Goal: Check status: Check status

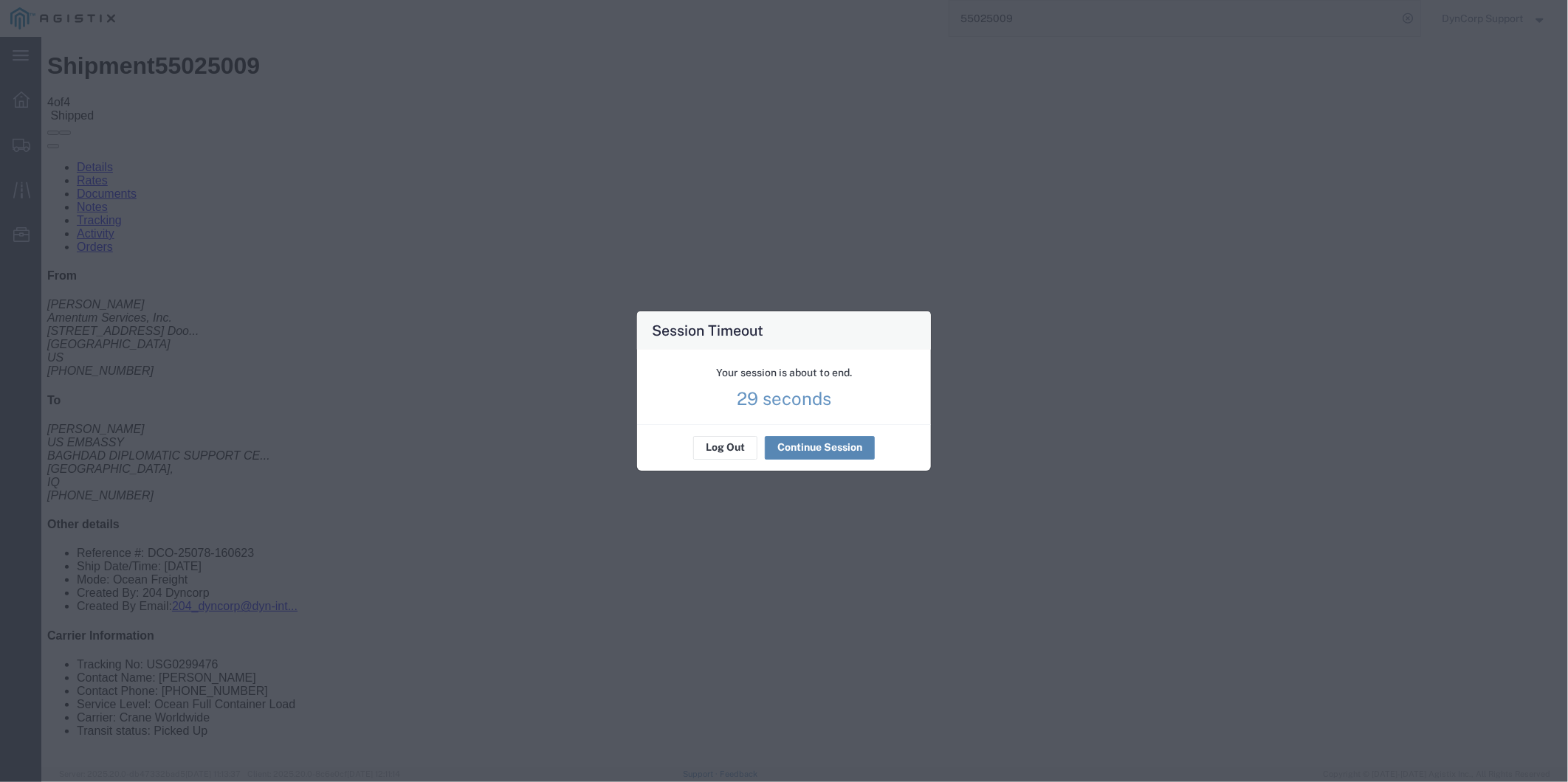
click at [810, 447] on button "Continue Session" at bounding box center [819, 447] width 110 height 23
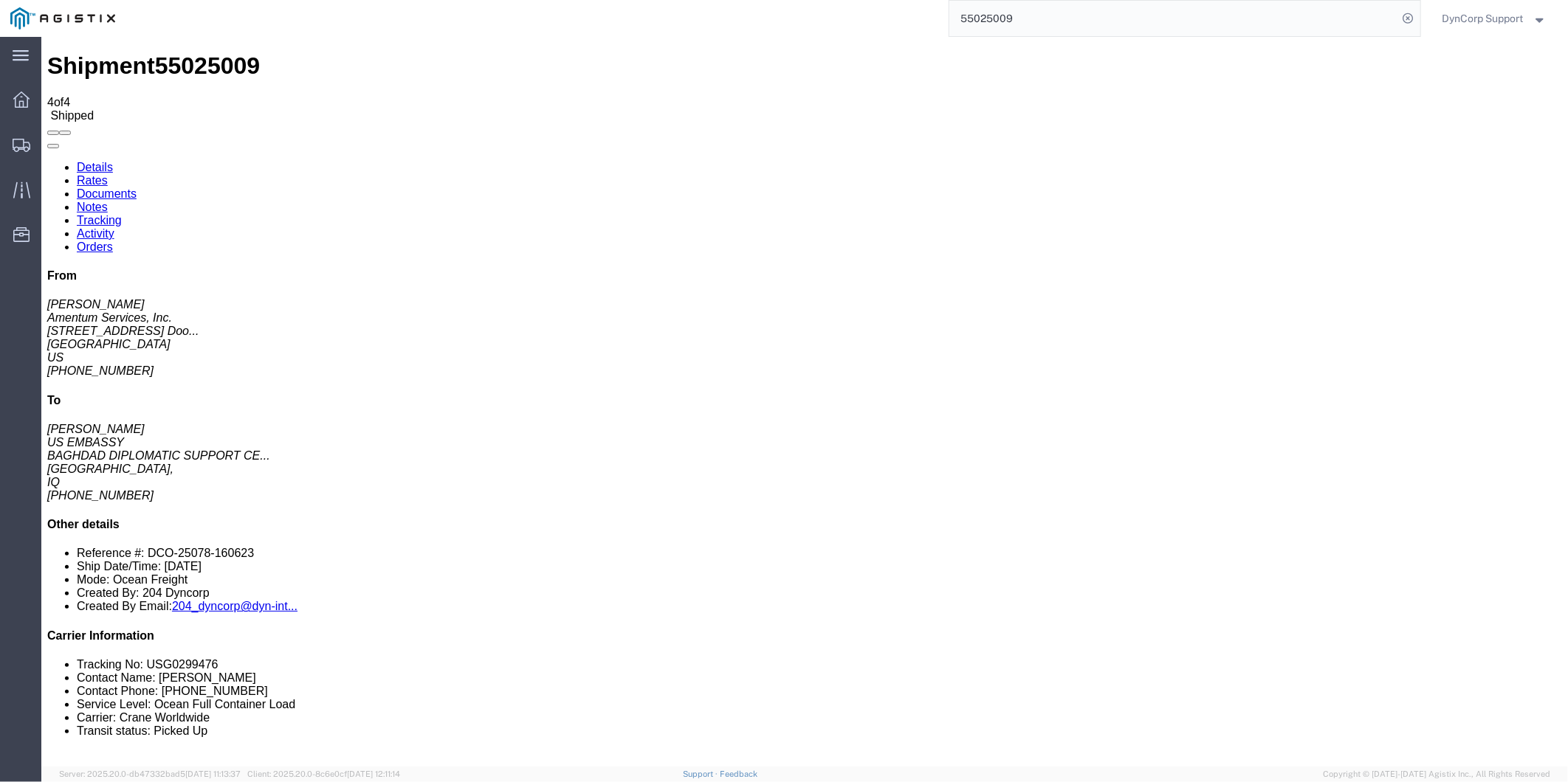
click at [1294, 35] on form "55025009" at bounding box center [1185, 18] width 472 height 37
click at [1243, 12] on input "55025009" at bounding box center [1174, 18] width 449 height 35
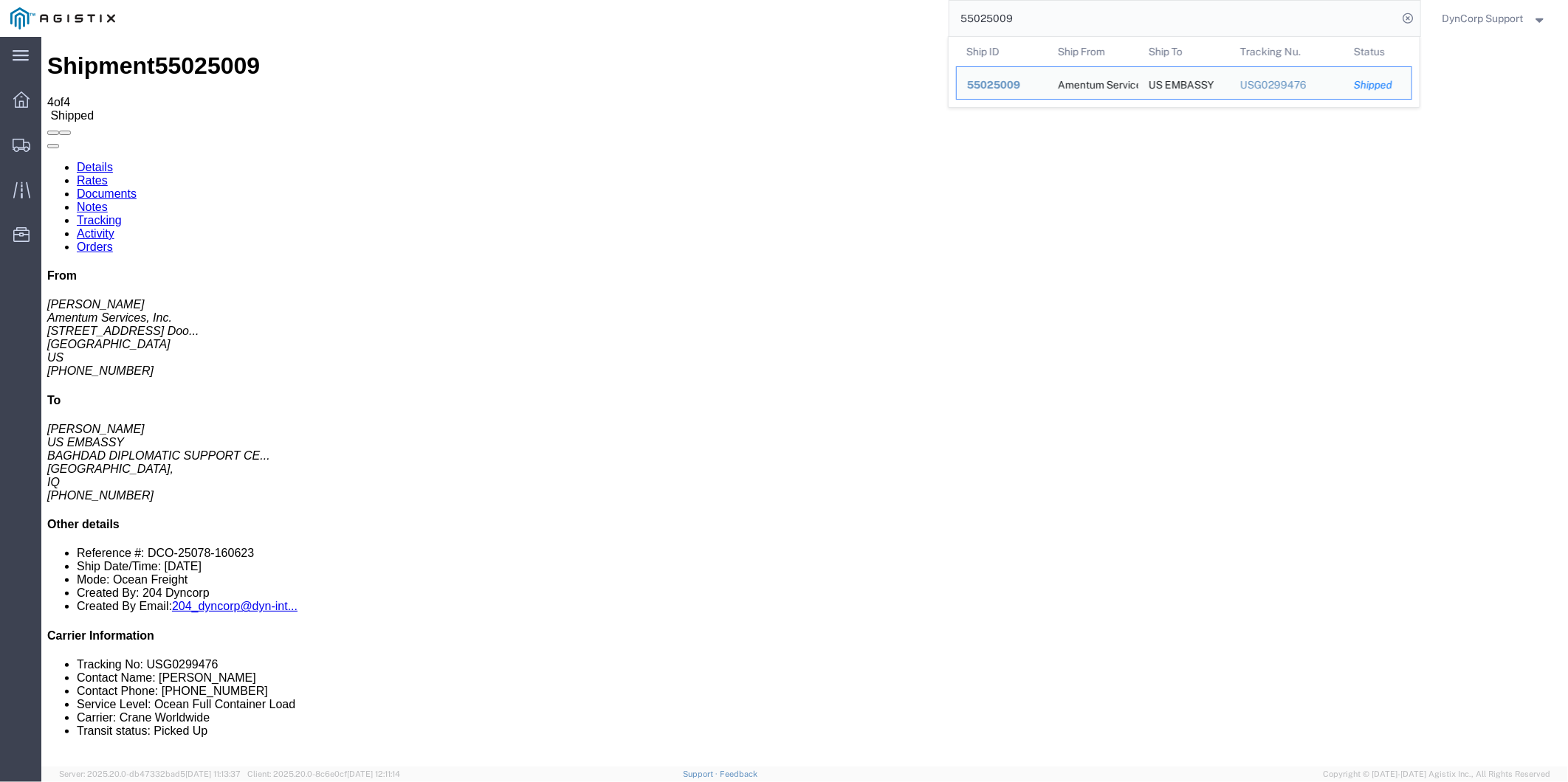
drag, startPoint x: 1023, startPoint y: 17, endPoint x: 396, endPoint y: 0, distance: 627.2
click at [474, 9] on div "55025009 Ship ID Ship From Ship To Tracking Nu. Status Ship ID 55025009 Ship Fr…" at bounding box center [773, 18] width 1295 height 37
paste input "6737851"
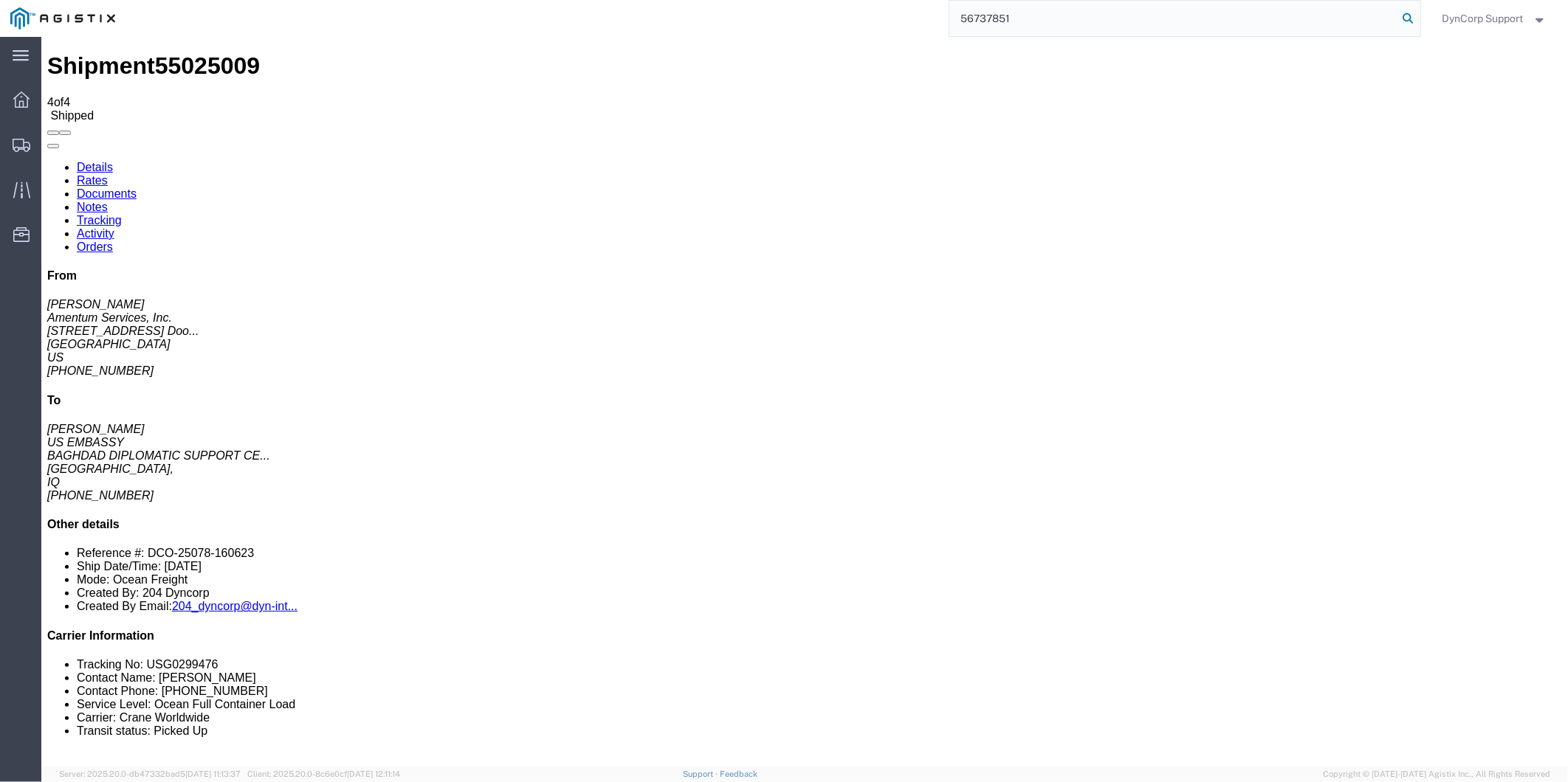
type input "56737851"
click at [1408, 16] on icon at bounding box center [1408, 18] width 20 height 20
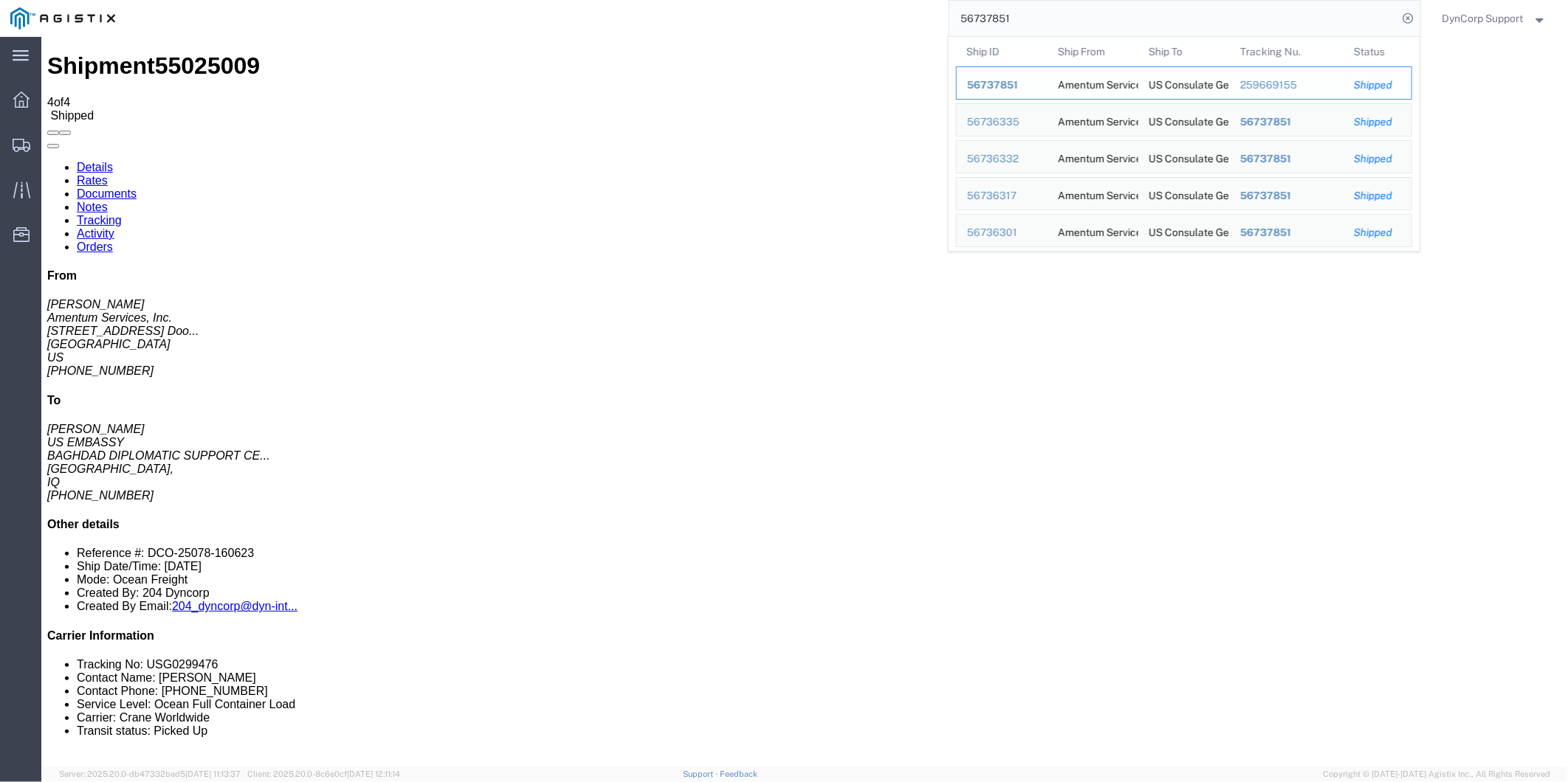
click at [991, 80] on span "56737851" at bounding box center [993, 85] width 51 height 12
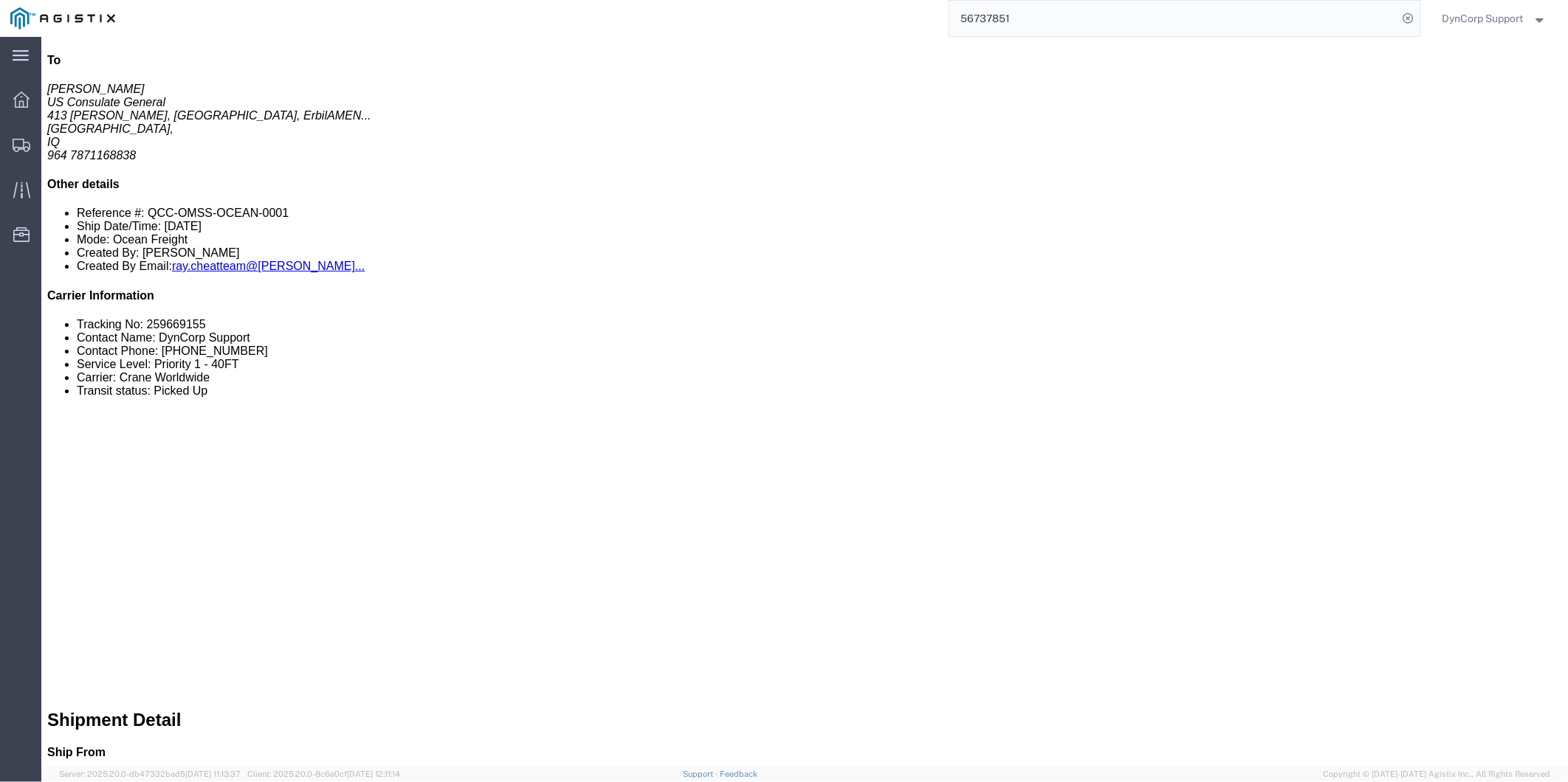
scroll to position [327, 0]
drag, startPoint x: 895, startPoint y: 309, endPoint x: 885, endPoint y: 309, distance: 10.0
click h3 "PIPE CPVC SCH 80 1 IN X 20 FT"
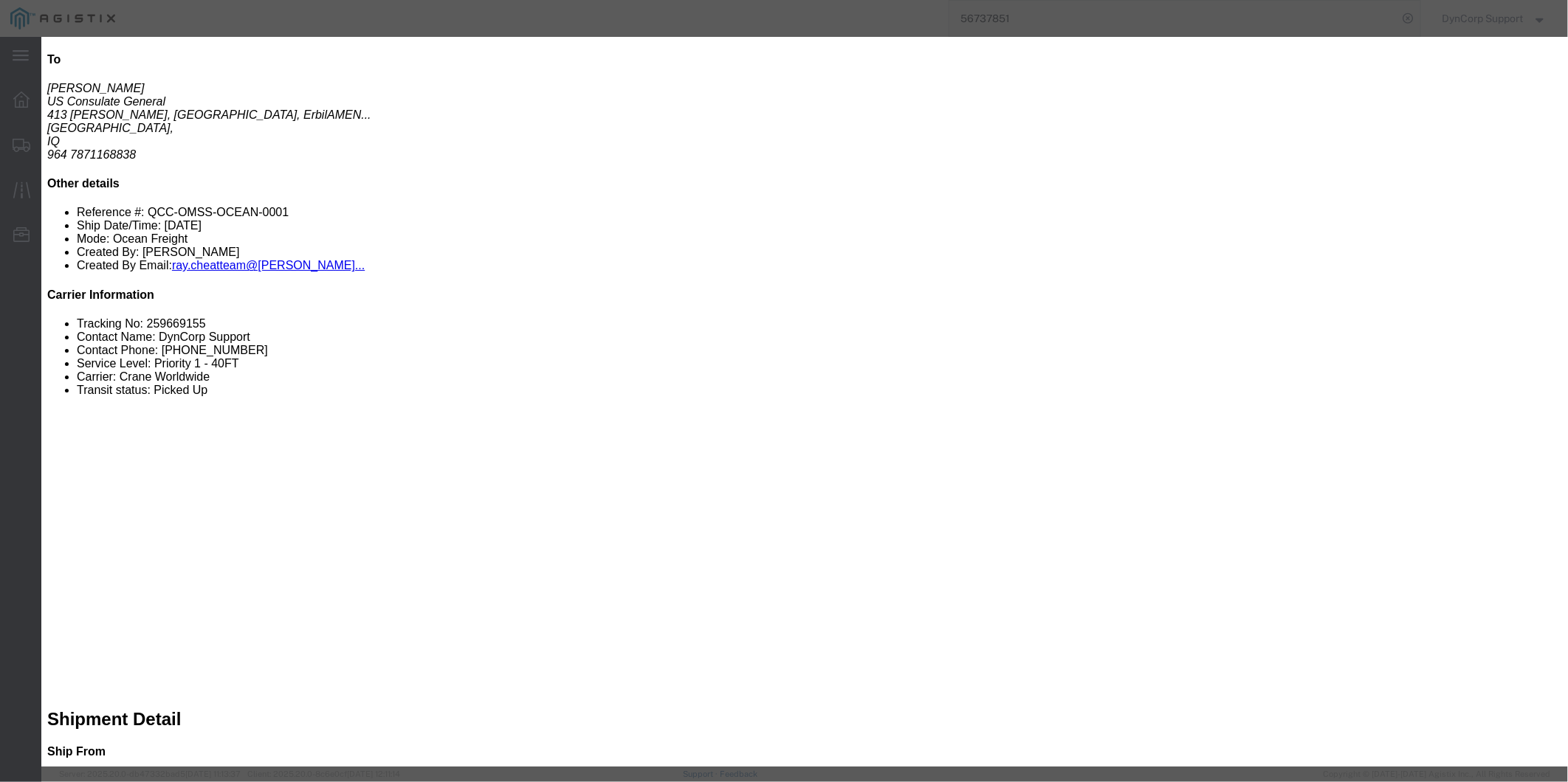
click icon "button"
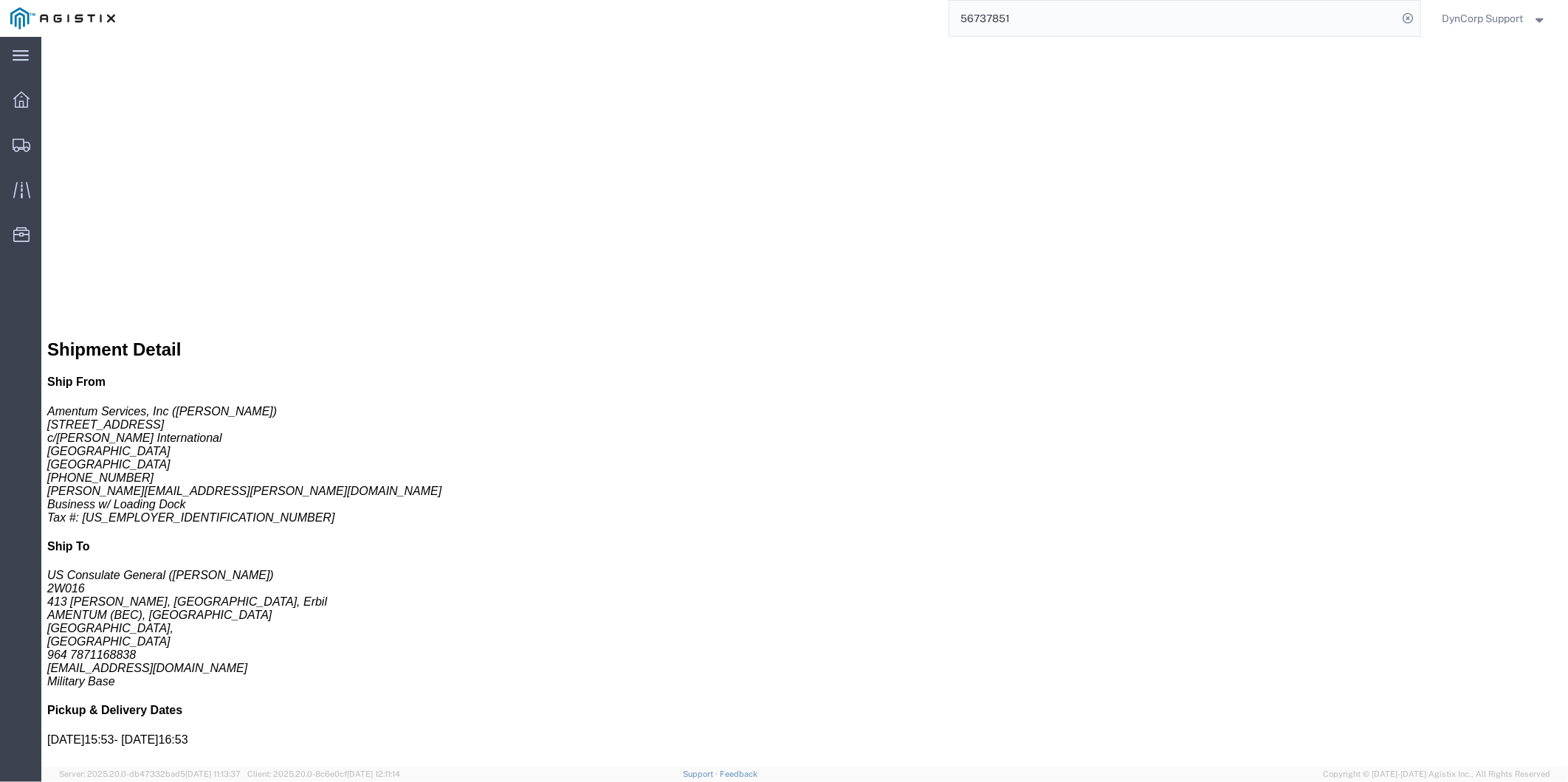
scroll to position [738, 0]
